Goal: Information Seeking & Learning: Learn about a topic

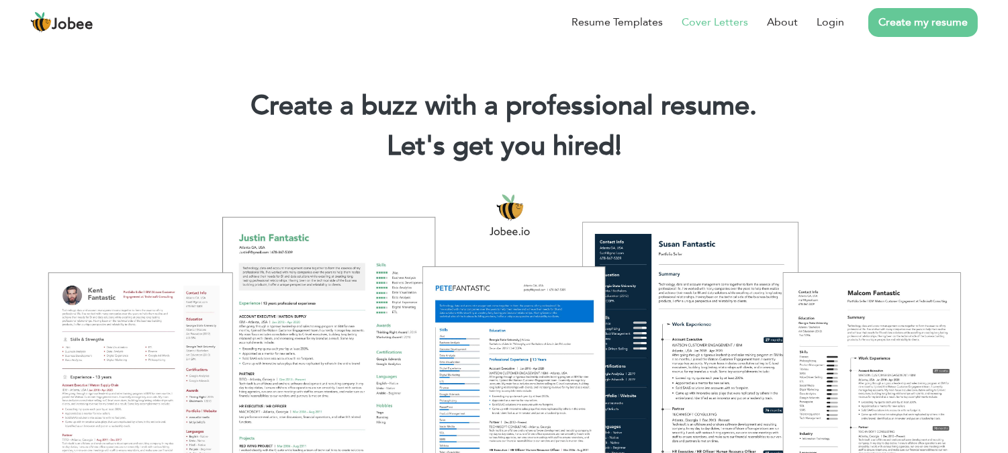
click at [714, 21] on link "Cover Letters" at bounding box center [715, 22] width 67 height 16
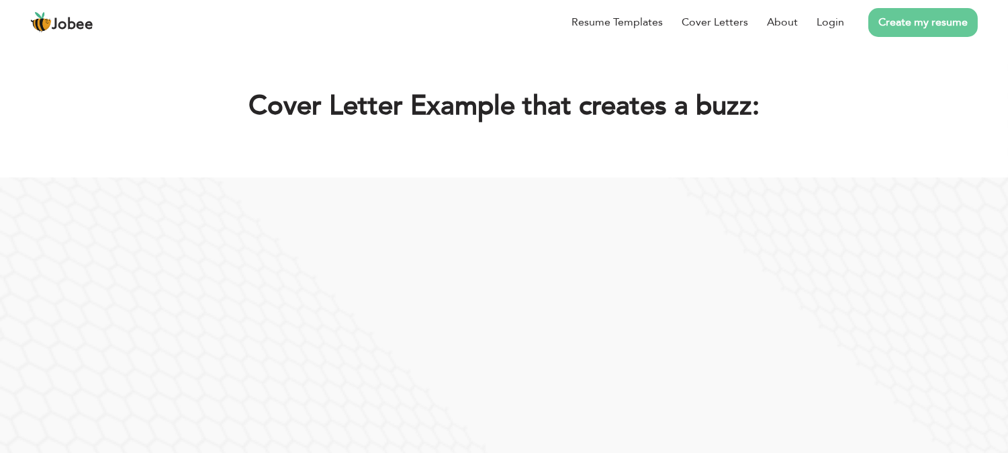
click at [73, 27] on span "Jobee" at bounding box center [73, 24] width 42 height 15
